Goal: Transaction & Acquisition: Subscribe to service/newsletter

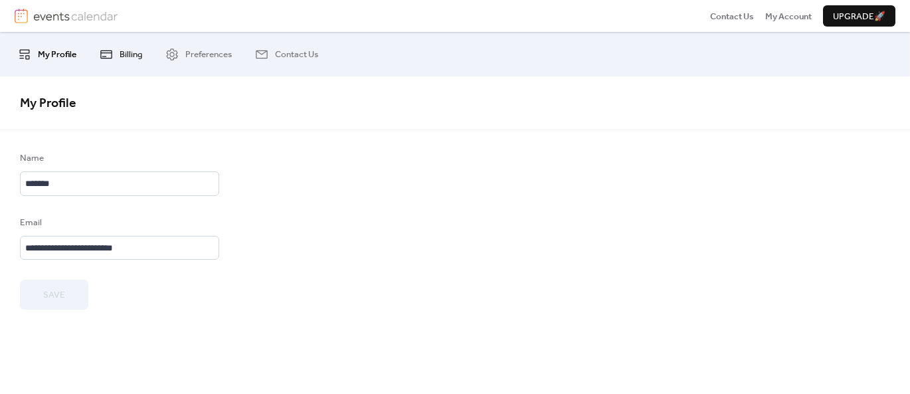
click at [126, 57] on span "Billing" at bounding box center [131, 54] width 23 height 13
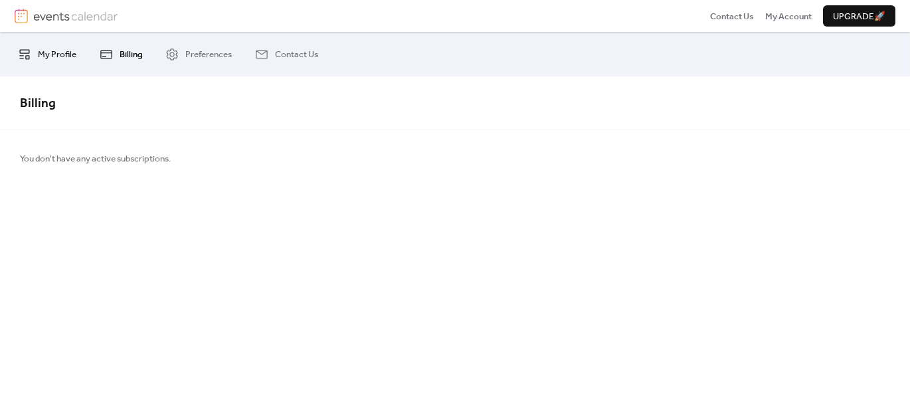
click at [51, 54] on span "My Profile" at bounding box center [57, 54] width 39 height 13
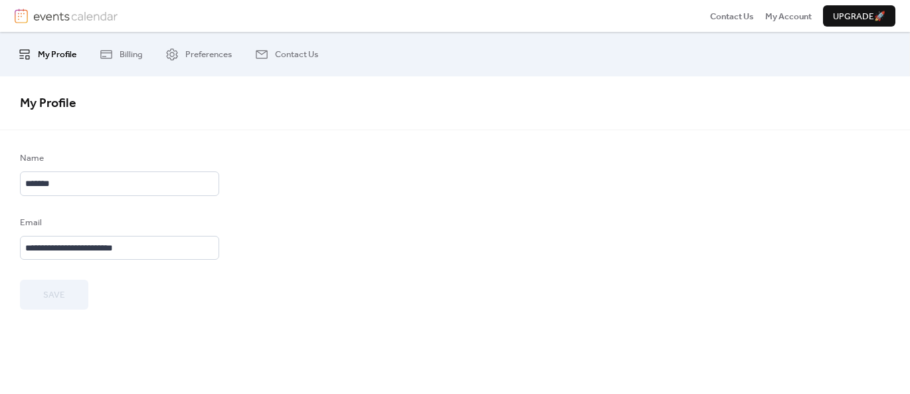
click at [60, 305] on div "Save" at bounding box center [119, 294] width 199 height 29
click at [27, 54] on icon at bounding box center [24, 54] width 13 height 13
click at [200, 50] on span "Preferences" at bounding box center [208, 54] width 47 height 13
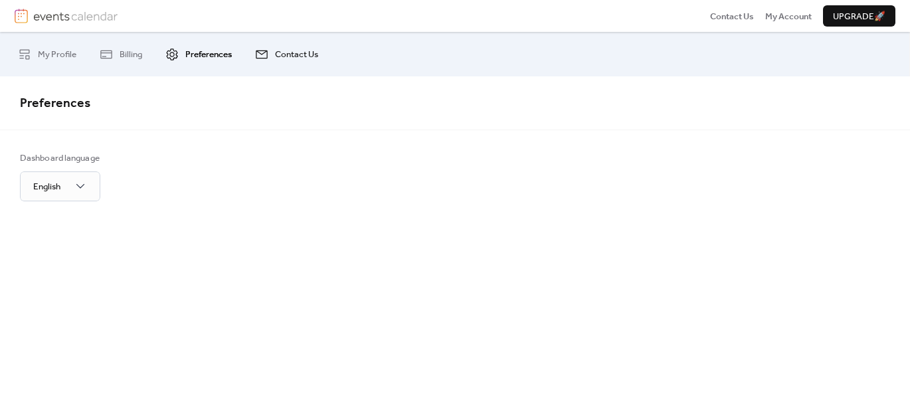
click at [282, 48] on span "Contact Us" at bounding box center [296, 54] width 43 height 13
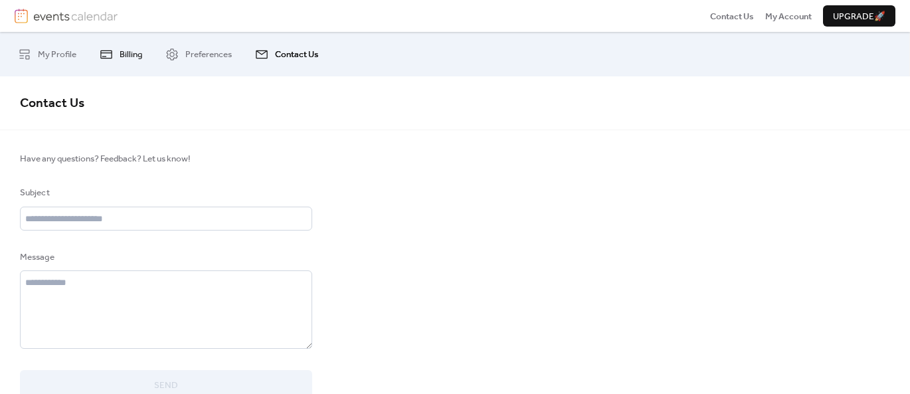
click at [127, 58] on span "Billing" at bounding box center [131, 54] width 23 height 13
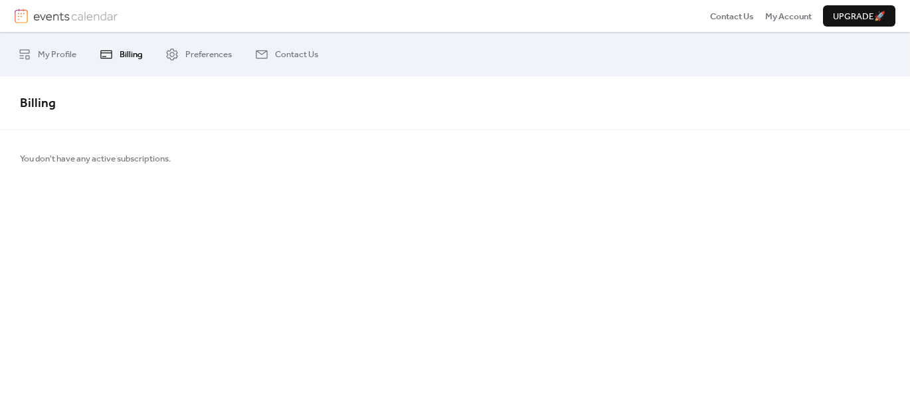
click at [856, 17] on span "Upgrade 🚀" at bounding box center [859, 16] width 52 height 13
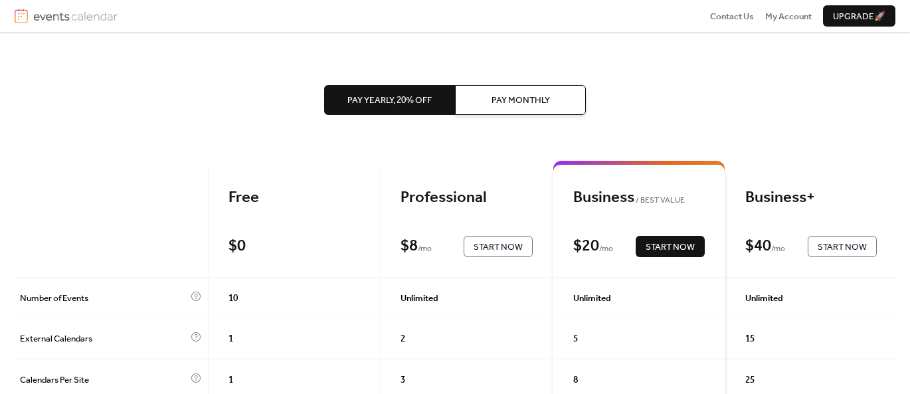
click at [496, 248] on span "Start Now" at bounding box center [498, 247] width 49 height 13
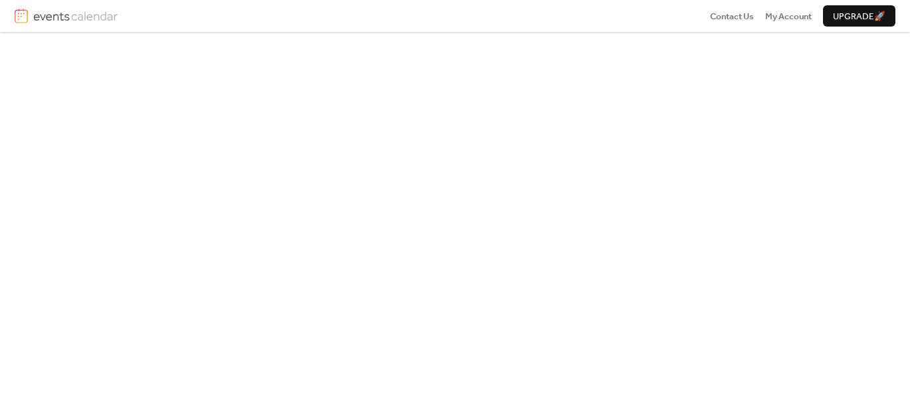
scroll to position [58, 0]
click at [168, 300] on div "Upgrade to Professional Subscribe for $96/year" at bounding box center [455, 259] width 910 height 570
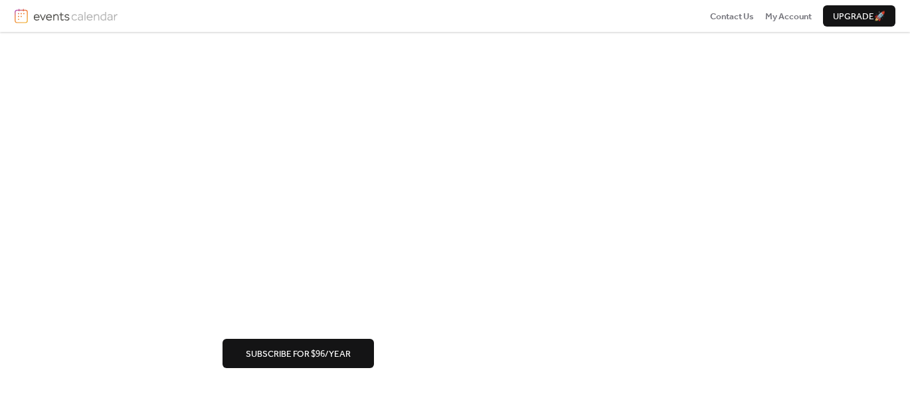
click at [492, 340] on div "Subscribe for $96/year" at bounding box center [455, 353] width 465 height 29
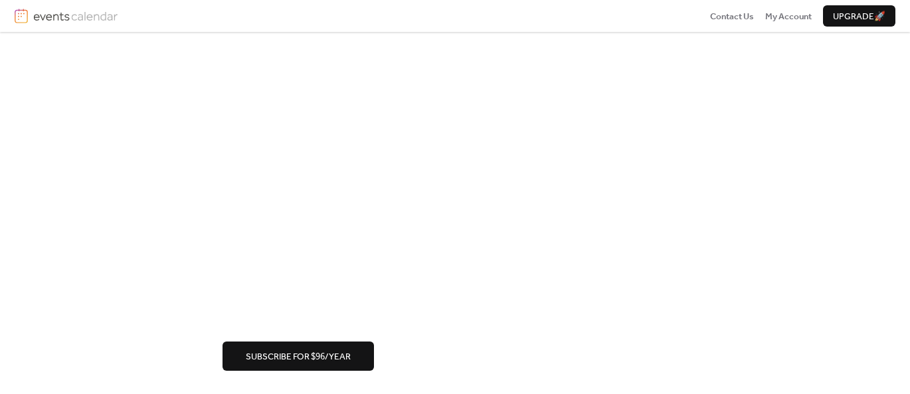
scroll to position [0, 0]
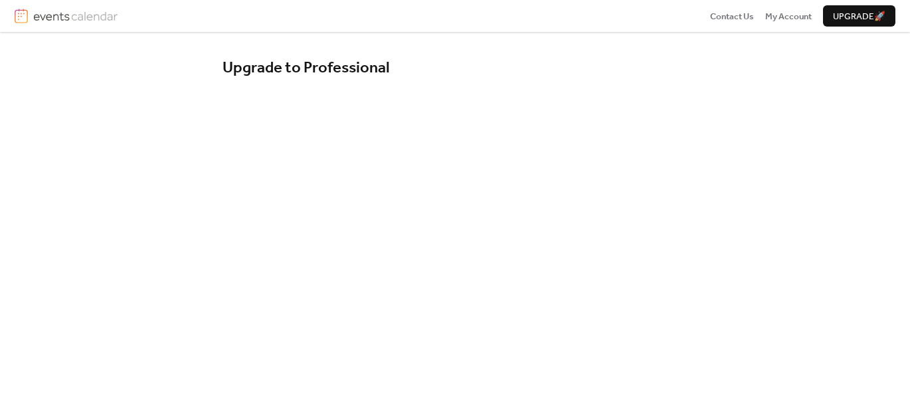
click at [833, 15] on span "Upgrade 🚀" at bounding box center [859, 16] width 52 height 13
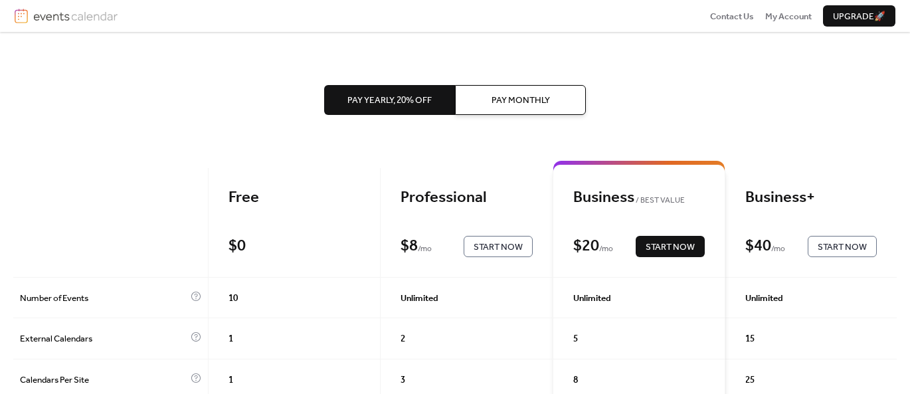
click at [496, 94] on span "Pay Monthly" at bounding box center [521, 100] width 58 height 13
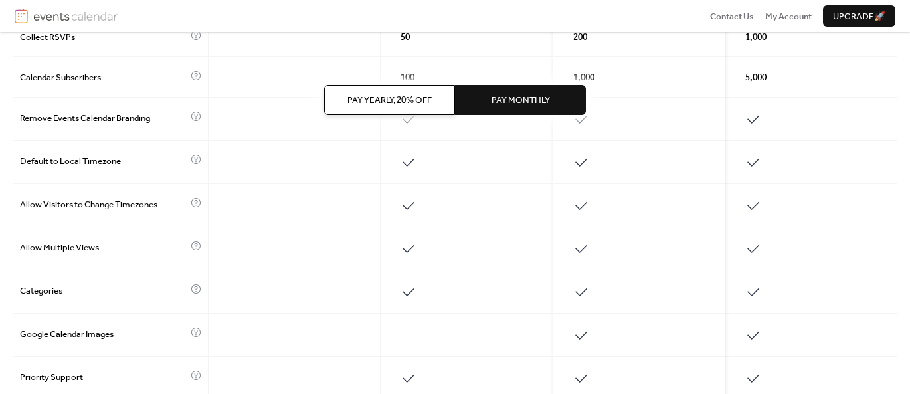
scroll to position [685, 0]
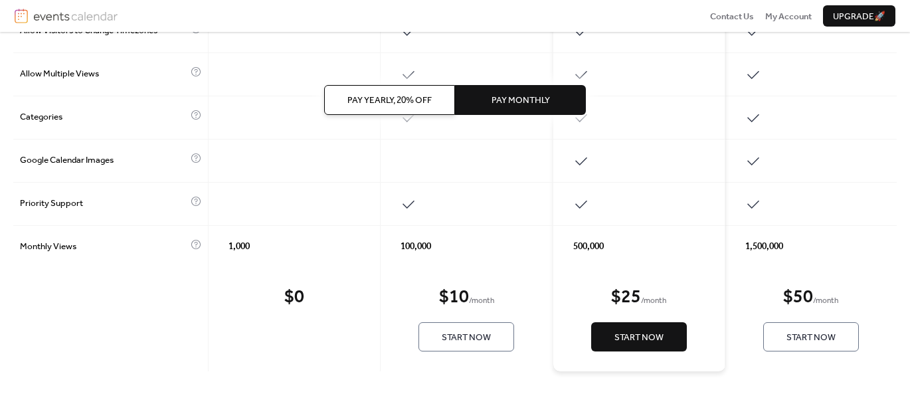
click at [452, 336] on span "Start Now" at bounding box center [466, 337] width 49 height 13
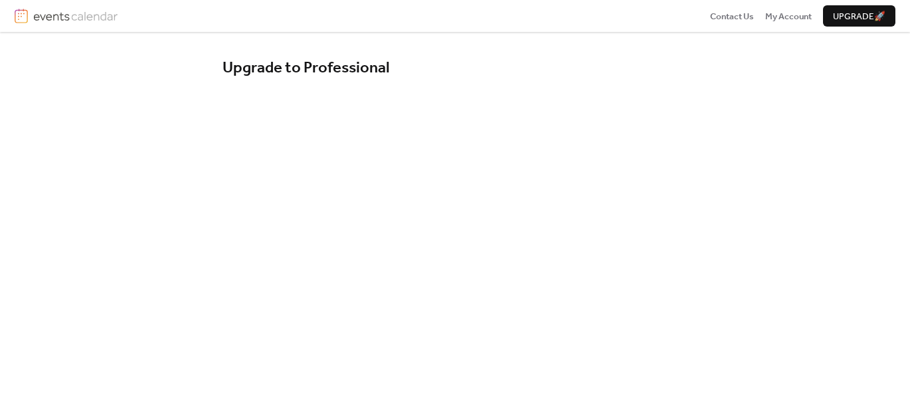
scroll to position [207, 0]
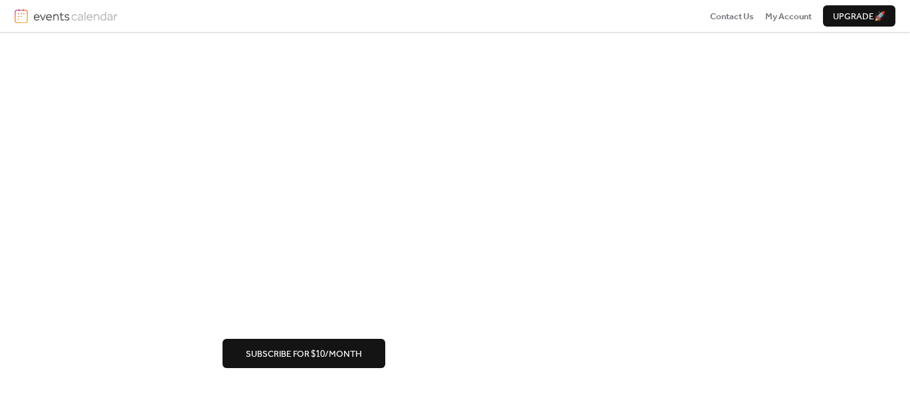
click at [510, 349] on div "Subscribe for $10/month" at bounding box center [455, 353] width 465 height 29
click at [318, 348] on span "Subscribe for $10/month" at bounding box center [304, 354] width 116 height 13
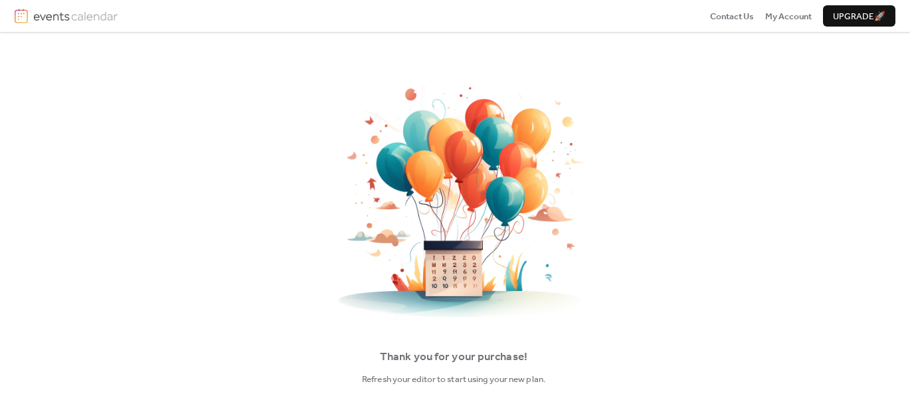
scroll to position [60, 0]
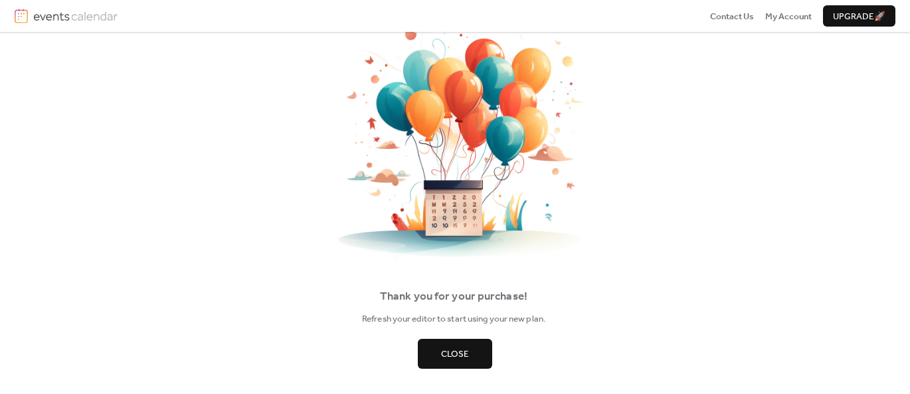
click at [463, 348] on span "Close" at bounding box center [455, 354] width 28 height 13
